Goal: Information Seeking & Learning: Check status

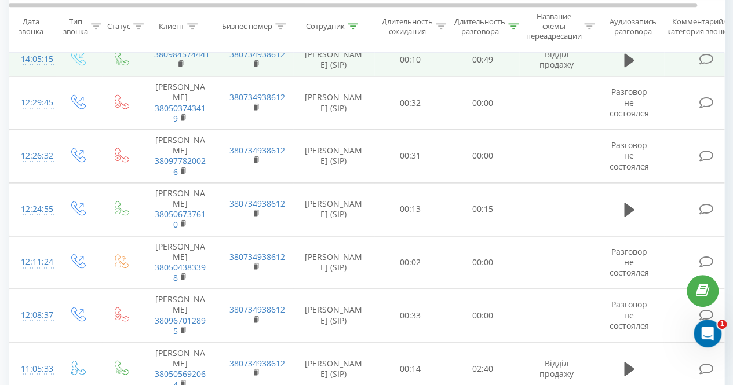
scroll to position [739, 0]
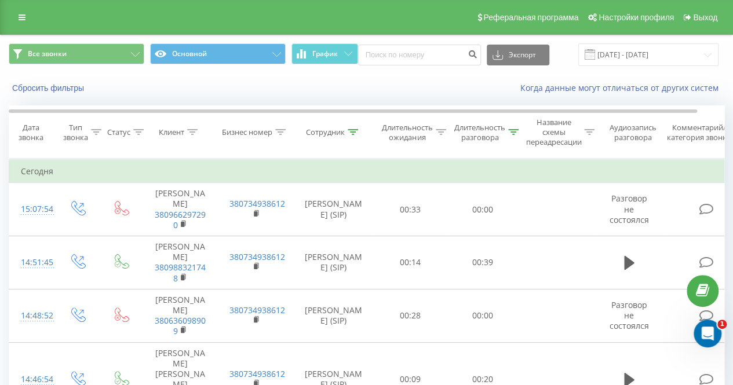
click at [356, 127] on th "Сотрудник" at bounding box center [333, 132] width 81 height 53
click at [356, 127] on div at bounding box center [353, 132] width 10 height 10
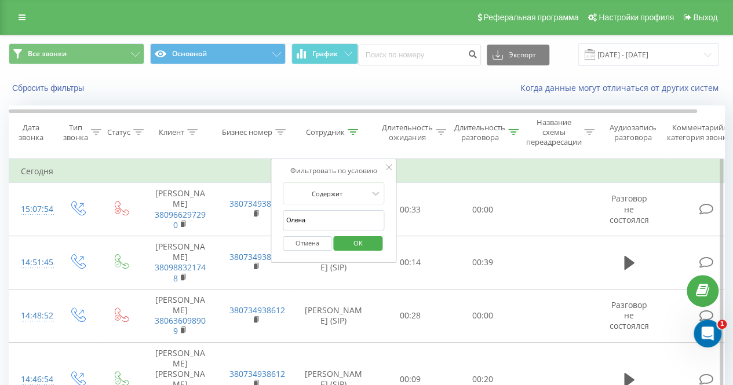
click at [327, 214] on input "Олена" at bounding box center [334, 220] width 102 height 20
type input "[PERSON_NAME]"
click at [358, 245] on span "OK" at bounding box center [358, 243] width 32 height 18
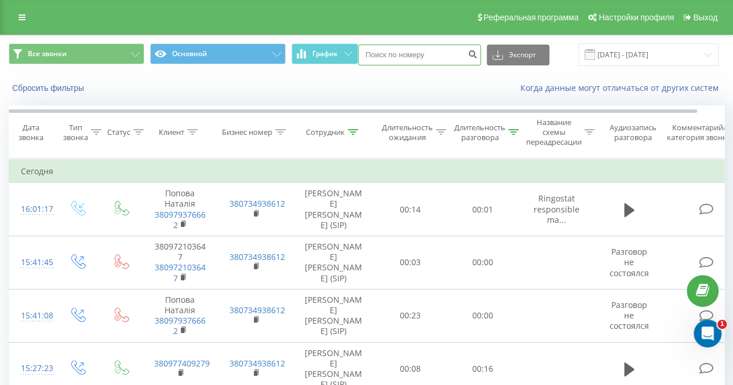
click at [387, 60] on input at bounding box center [419, 55] width 123 height 21
click at [355, 130] on icon at bounding box center [353, 132] width 10 height 6
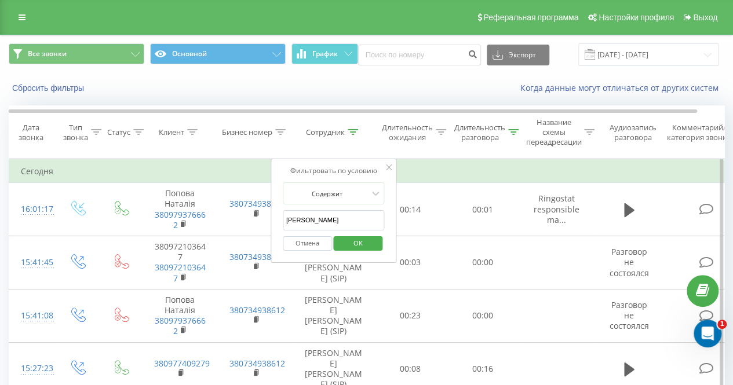
click at [335, 217] on input "[PERSON_NAME]" at bounding box center [334, 220] width 102 height 20
type input "р"
type input "Олена"
click at [357, 242] on span "OK" at bounding box center [358, 243] width 32 height 18
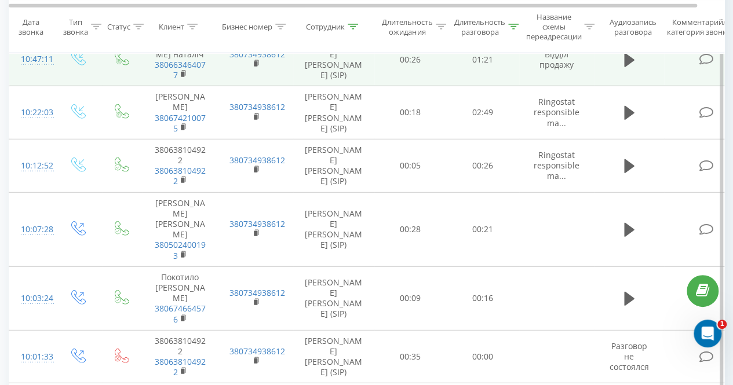
scroll to position [1525, 0]
